Goal: Information Seeking & Learning: Learn about a topic

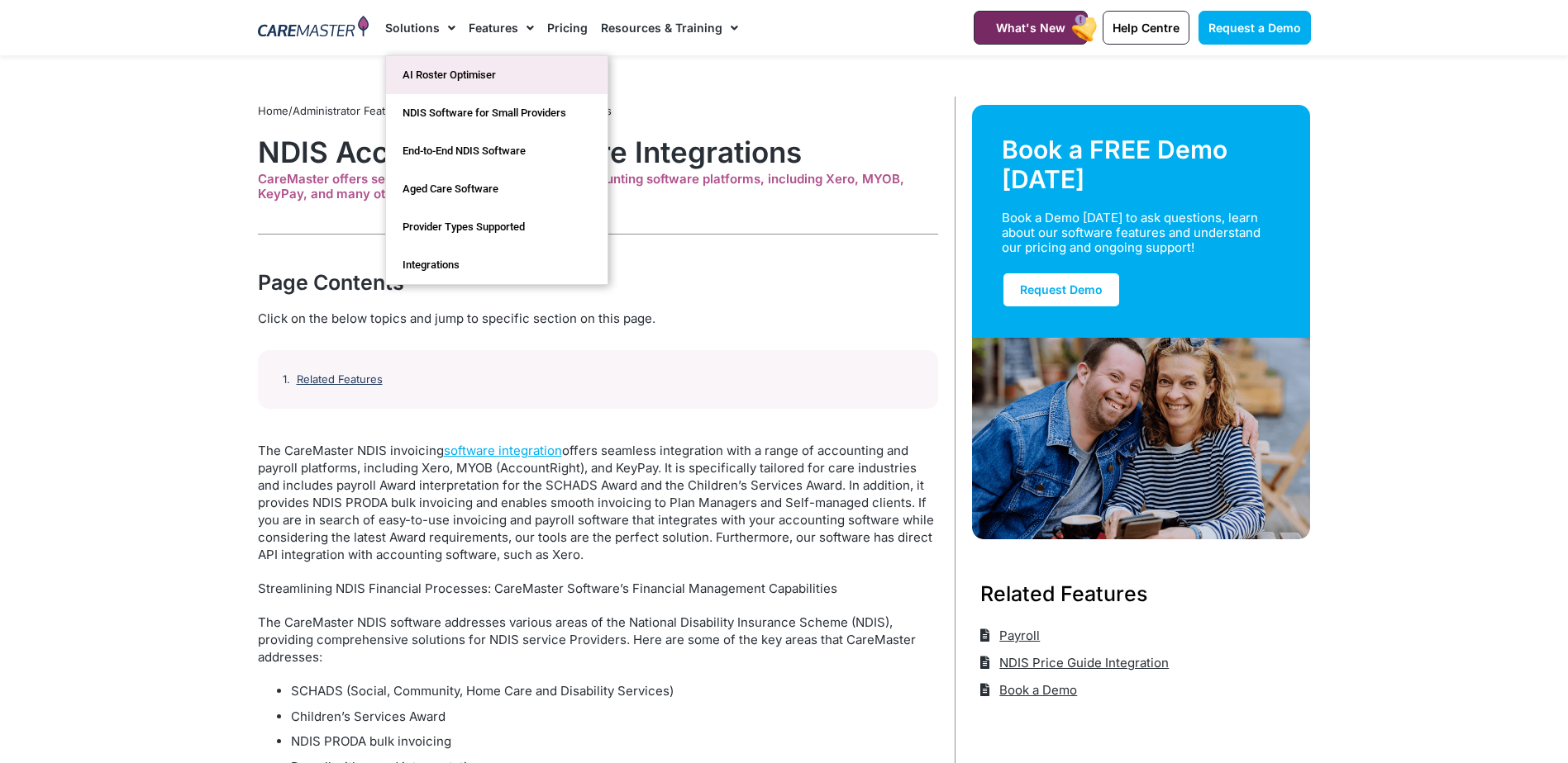
click at [441, 74] on link "AI Roster Optimiser" at bounding box center [497, 75] width 221 height 38
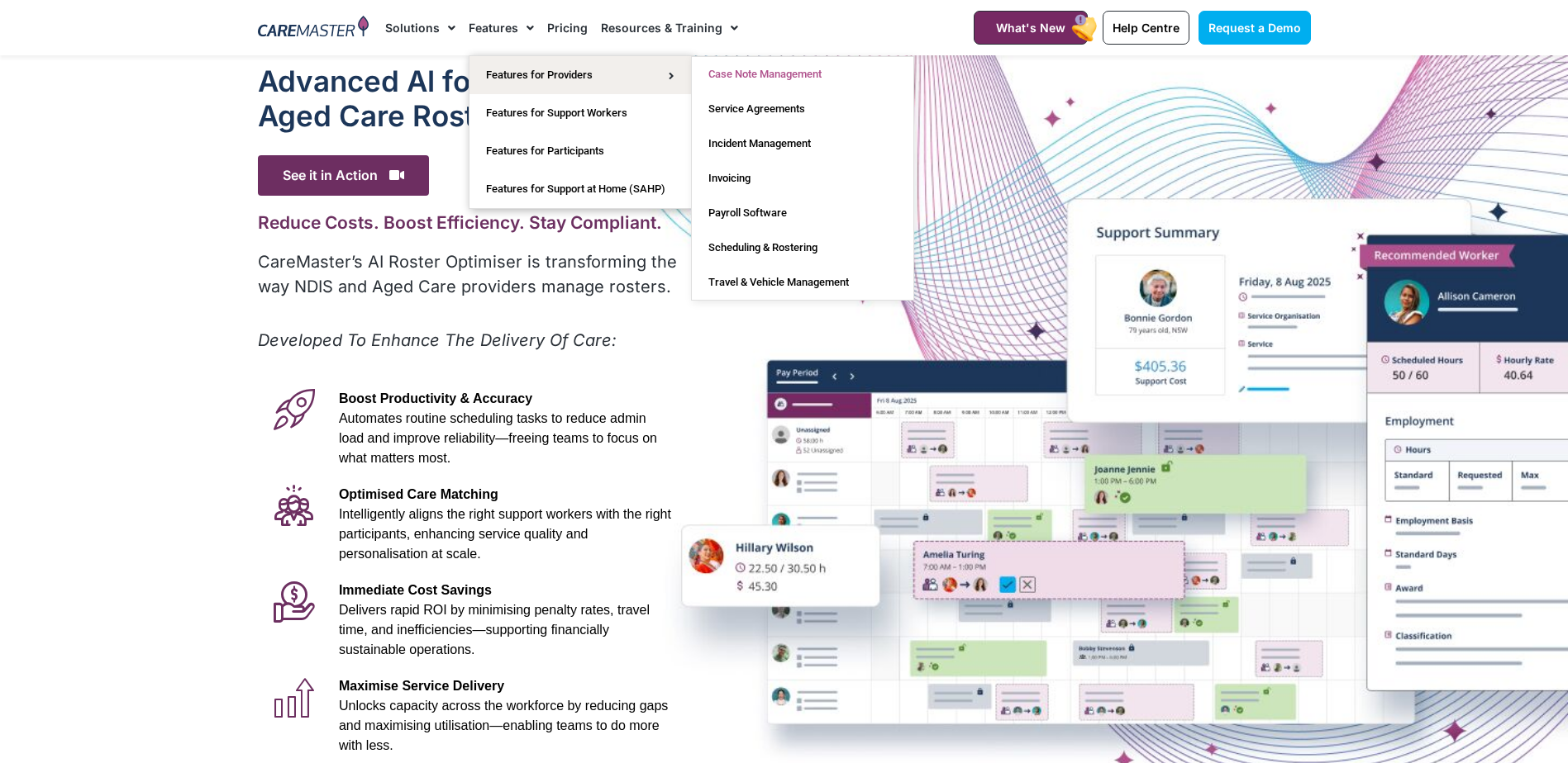
click at [722, 68] on link "Case Note Management" at bounding box center [802, 75] width 221 height 35
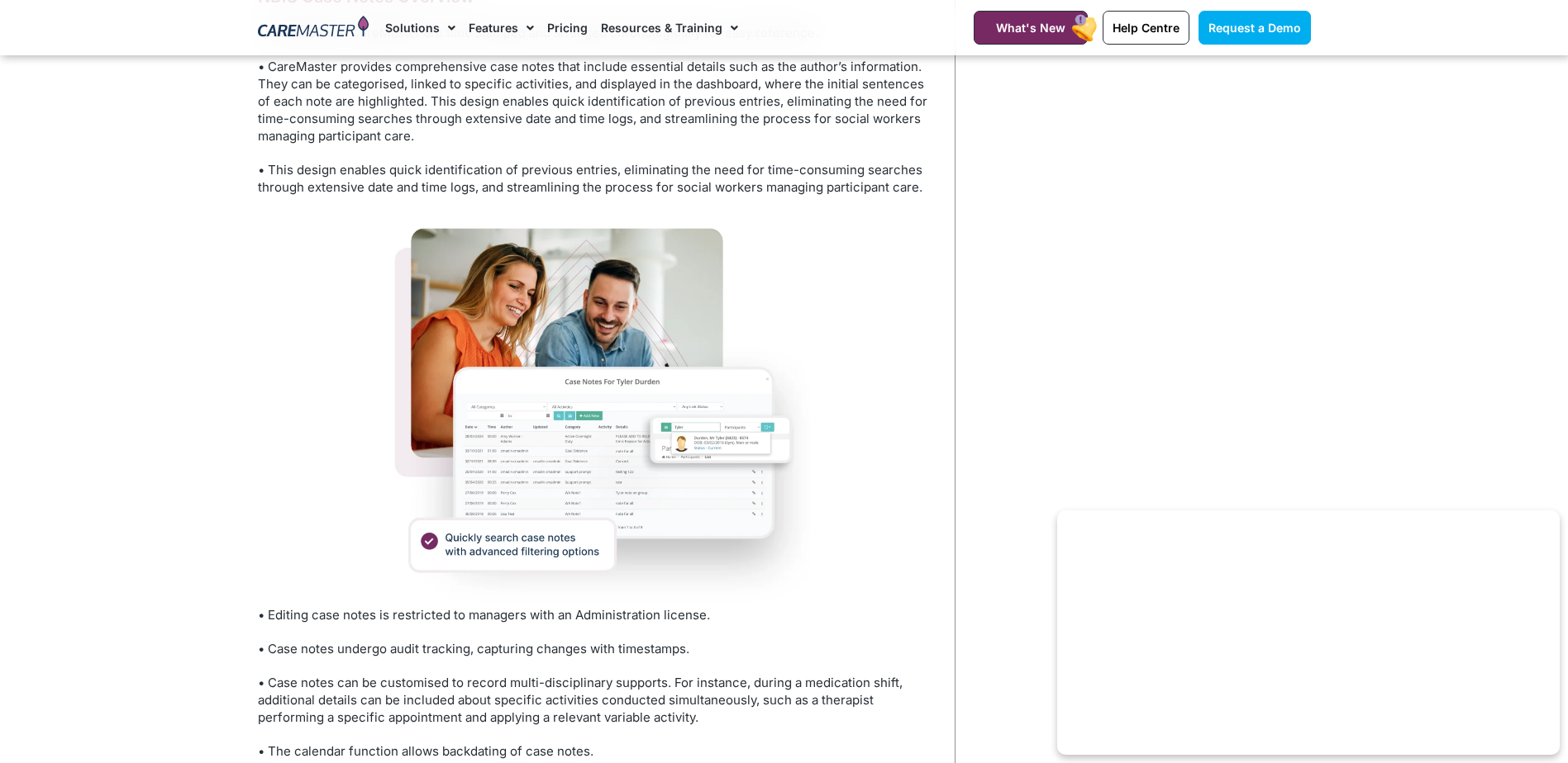
scroll to position [1156, 0]
